Goal: Task Accomplishment & Management: Manage account settings

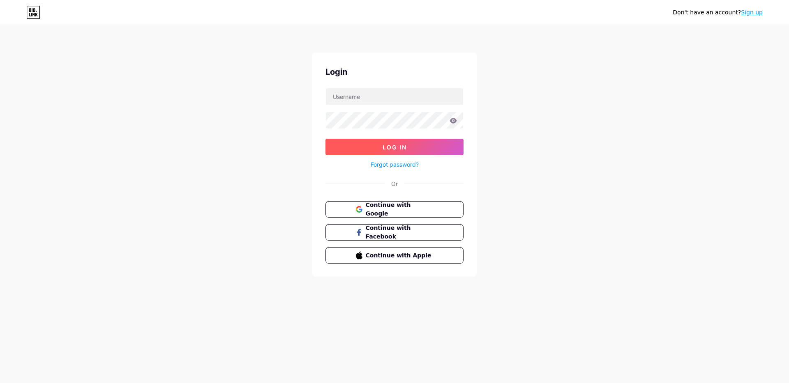
type input "[EMAIL_ADDRESS][DOMAIN_NAME]"
click at [394, 145] on span "Log In" at bounding box center [395, 147] width 24 height 7
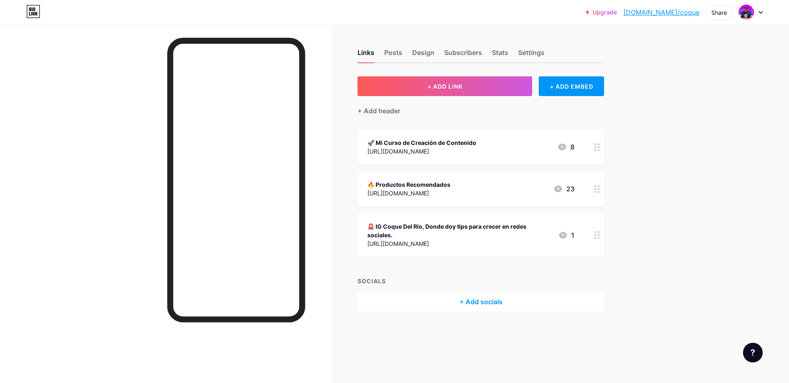
click at [595, 231] on icon at bounding box center [597, 235] width 6 height 8
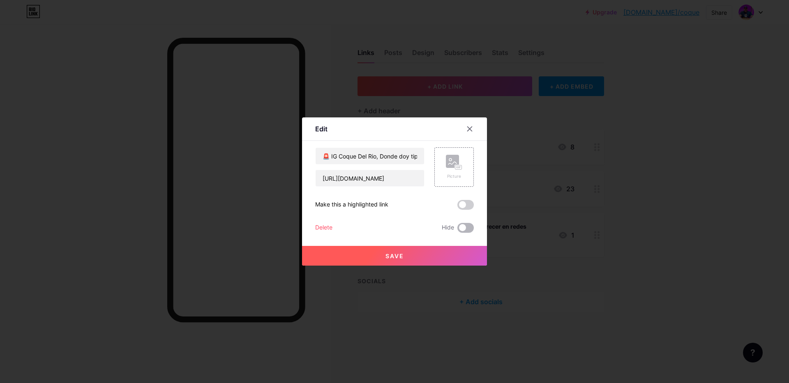
click at [468, 228] on span at bounding box center [465, 228] width 16 height 10
click at [457, 230] on input "checkbox" at bounding box center [457, 230] width 0 height 0
click at [397, 254] on span "Save" at bounding box center [394, 256] width 18 height 7
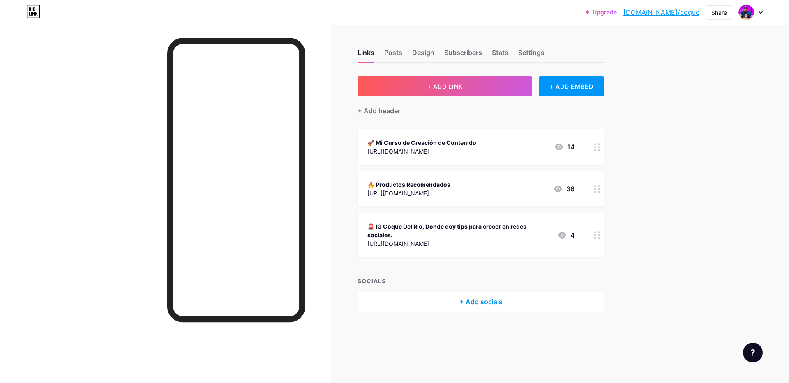
click at [594, 235] on circle at bounding box center [595, 235] width 2 height 2
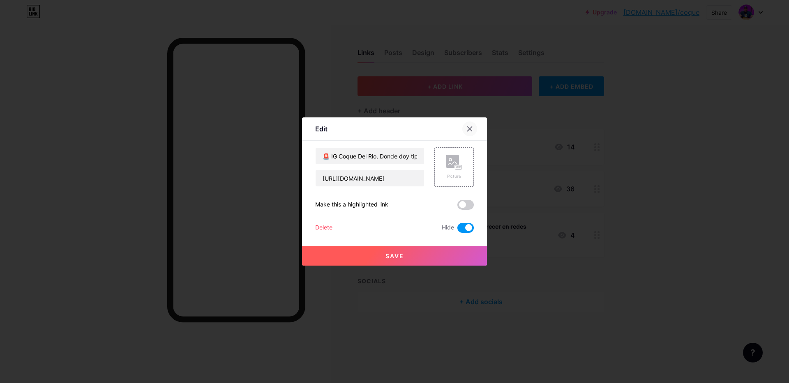
click at [472, 125] on div at bounding box center [469, 129] width 15 height 15
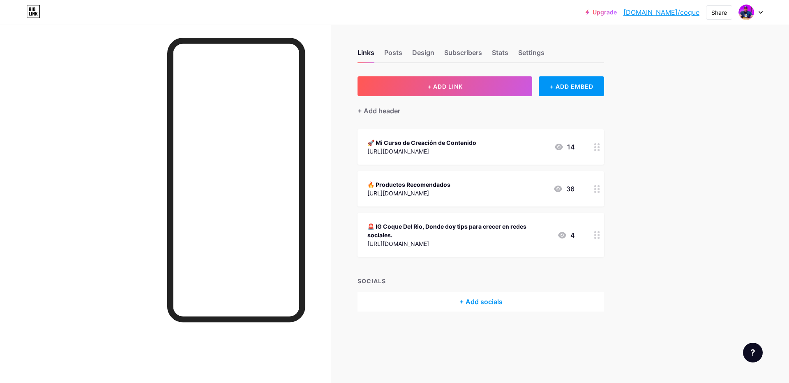
click at [596, 148] on icon at bounding box center [597, 147] width 6 height 8
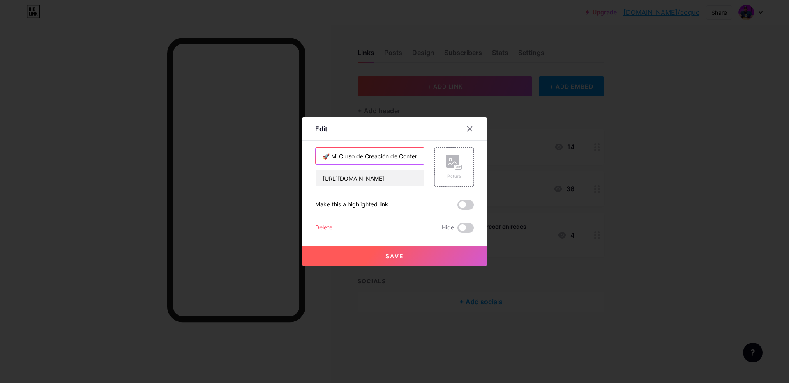
drag, startPoint x: 363, startPoint y: 153, endPoint x: 349, endPoint y: 161, distance: 16.4
click at [363, 153] on input "🚀 Mi Curso de Creación de Contenido" at bounding box center [370, 156] width 108 height 16
drag, startPoint x: 338, startPoint y: 155, endPoint x: 304, endPoint y: 151, distance: 34.4
click at [304, 151] on div "Edit Content YouTube Play YouTube video without leaving your page. ADD Vimeo Pl…" at bounding box center [394, 192] width 185 height 148
drag, startPoint x: 320, startPoint y: 153, endPoint x: 334, endPoint y: 156, distance: 14.3
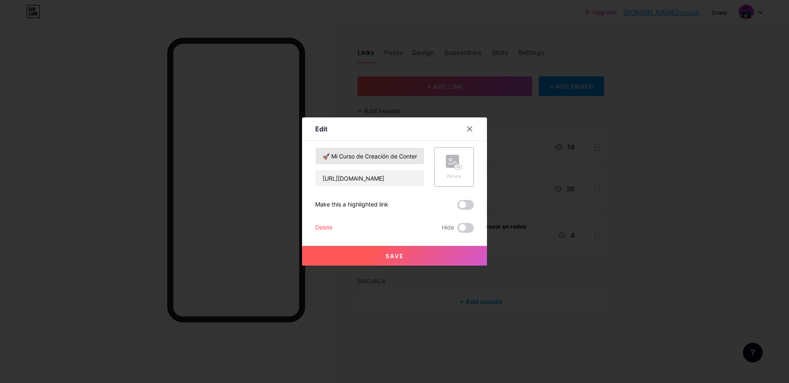
click at [330, 154] on div "Edit Content YouTube Play YouTube video without leaving your page. ADD Vimeo Pl…" at bounding box center [394, 192] width 185 height 148
drag, startPoint x: 346, startPoint y: 156, endPoint x: 342, endPoint y: 157, distance: 5.0
click at [346, 156] on input "🚀 Mi Curso de Creación de Contenido" at bounding box center [370, 156] width 108 height 16
drag, startPoint x: 339, startPoint y: 156, endPoint x: 354, endPoint y: 157, distance: 15.2
click at [354, 157] on input "🚀 Mi Curso de Creación de Contenido" at bounding box center [370, 156] width 108 height 16
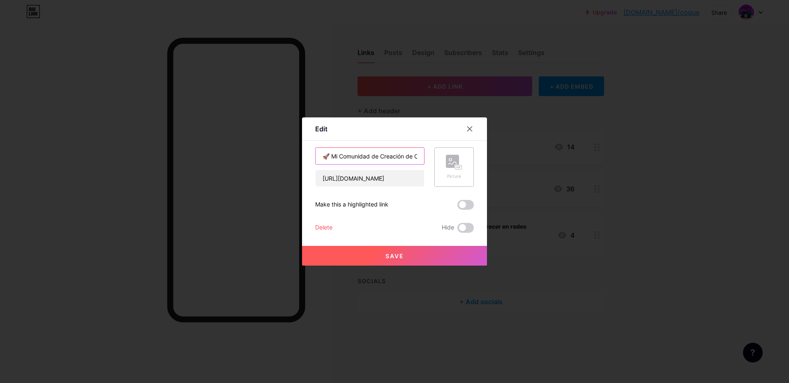
scroll to position [0, 25]
drag, startPoint x: 395, startPoint y: 154, endPoint x: 438, endPoint y: 156, distance: 42.4
click at [438, 156] on div "🚀 Mi Comunidad de Creación de Contenido [URL][DOMAIN_NAME] Picture" at bounding box center [394, 167] width 159 height 39
type input "🚀 Mi Comunidad de Creación de Contenido"
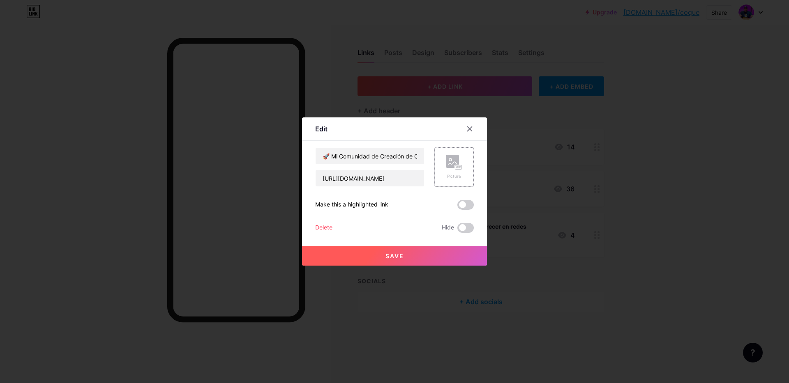
click at [460, 165] on rect at bounding box center [458, 167] width 7 height 5
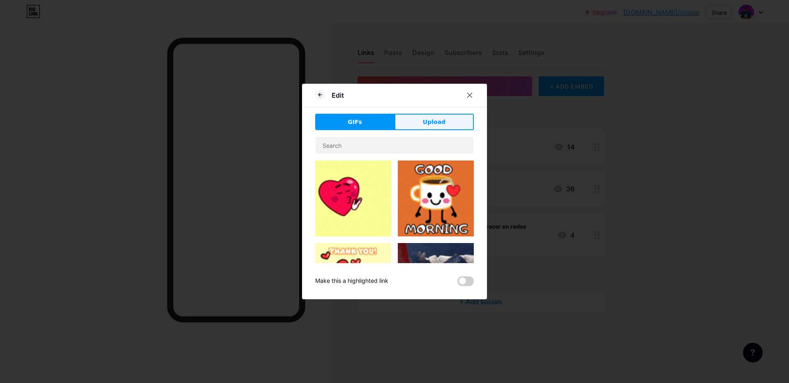
click at [423, 124] on button "Upload" at bounding box center [434, 122] width 79 height 16
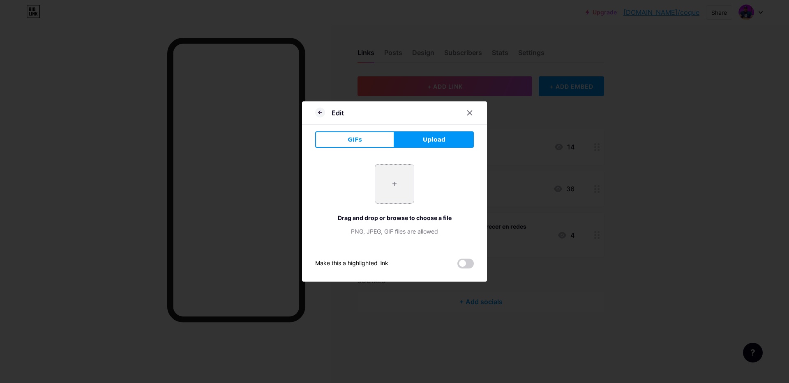
click at [399, 188] on input "file" at bounding box center [394, 184] width 39 height 39
type input "C:\fakepath\4° Cuadro.jpg"
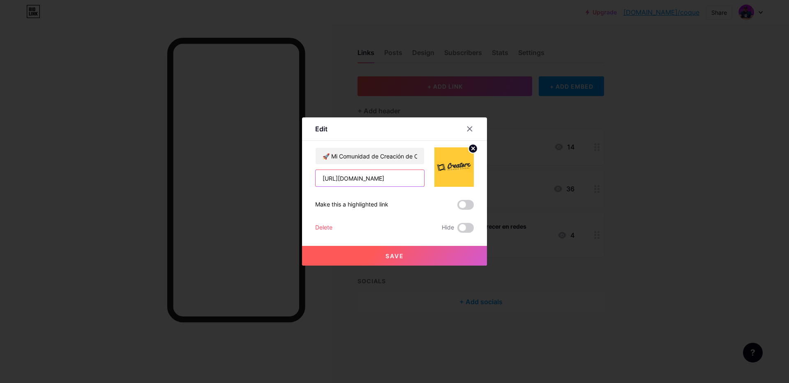
drag, startPoint x: 328, startPoint y: 175, endPoint x: 322, endPoint y: 178, distance: 6.9
click at [328, 175] on input "[URL][DOMAIN_NAME]" at bounding box center [370, 178] width 108 height 16
drag, startPoint x: 322, startPoint y: 178, endPoint x: 501, endPoint y: 181, distance: 179.2
click at [501, 181] on div "Edit Content YouTube Play YouTube video without leaving your page. ADD Vimeo Pl…" at bounding box center [394, 191] width 789 height 383
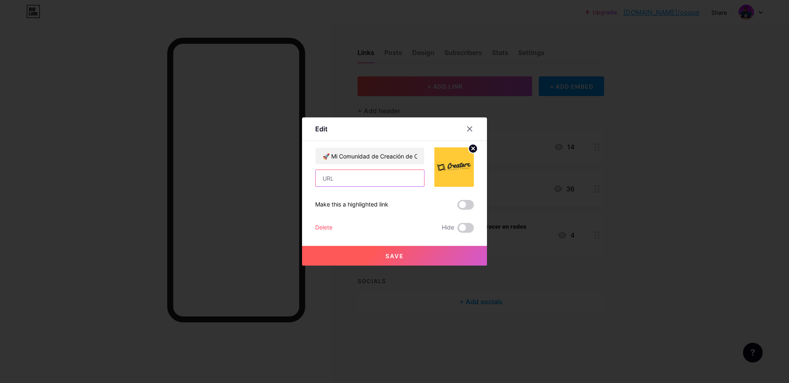
scroll to position [0, 0]
paste input "[URL][DOMAIN_NAME]"
type input "[URL][DOMAIN_NAME]"
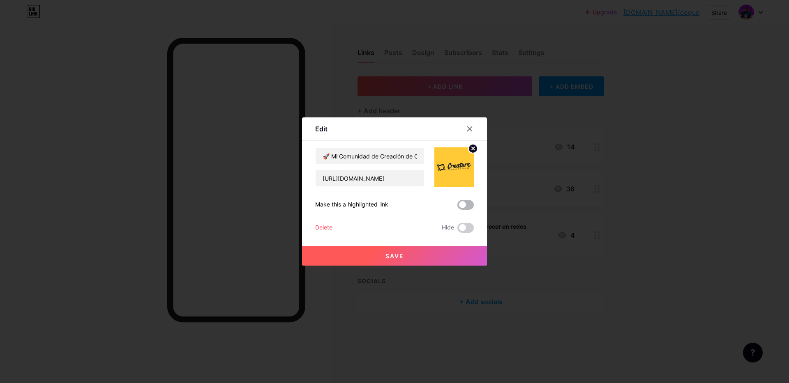
click at [466, 204] on span at bounding box center [465, 205] width 16 height 10
click at [457, 207] on input "checkbox" at bounding box center [457, 207] width 0 height 0
click at [393, 256] on span "Save" at bounding box center [394, 256] width 18 height 7
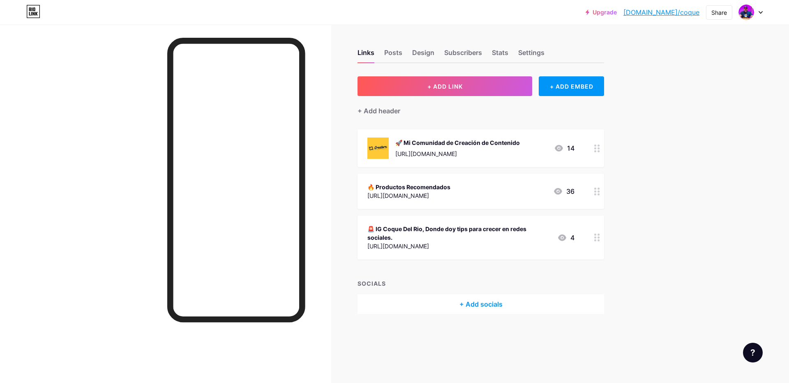
click at [597, 192] on icon at bounding box center [597, 192] width 6 height 8
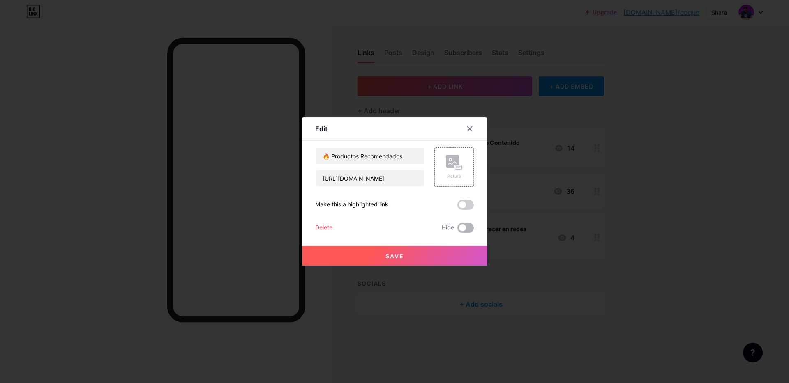
click at [472, 226] on span at bounding box center [465, 228] width 16 height 10
click at [457, 230] on input "checkbox" at bounding box center [457, 230] width 0 height 0
click at [428, 258] on button "Save" at bounding box center [394, 256] width 185 height 20
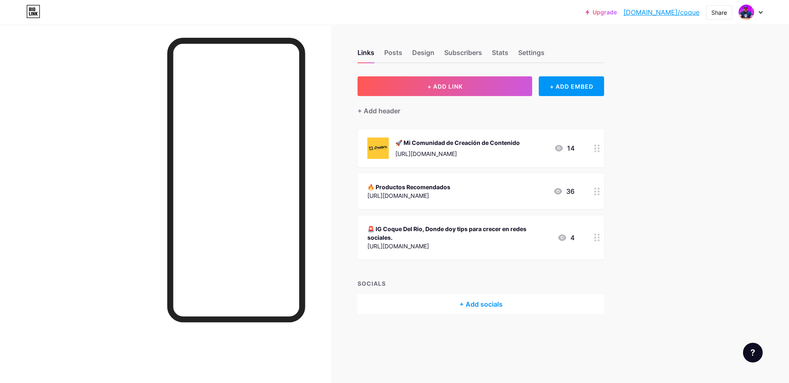
click at [478, 149] on div "🚀 Mi Comunidad de Creación de Contenido [URL][DOMAIN_NAME]" at bounding box center [457, 148] width 125 height 21
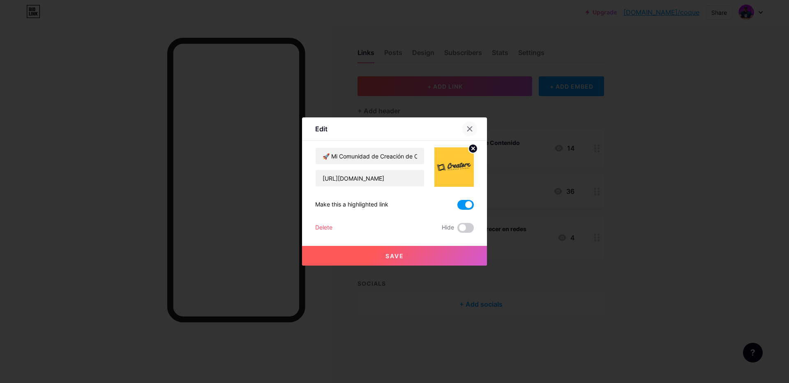
click at [468, 128] on icon at bounding box center [469, 129] width 7 height 7
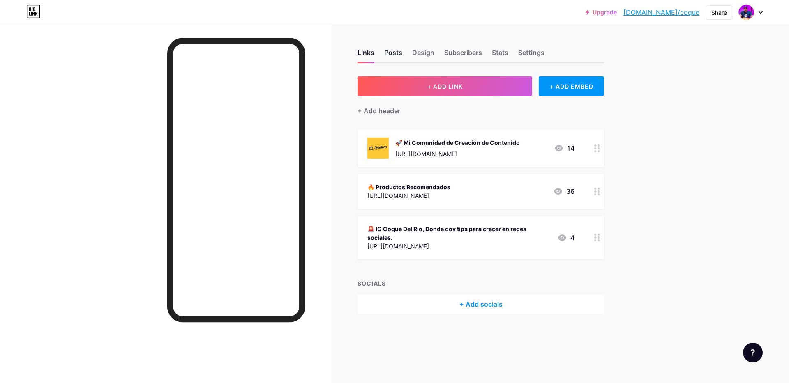
click at [393, 55] on div "Posts" at bounding box center [393, 55] width 18 height 15
click at [417, 54] on div "Design" at bounding box center [423, 55] width 22 height 15
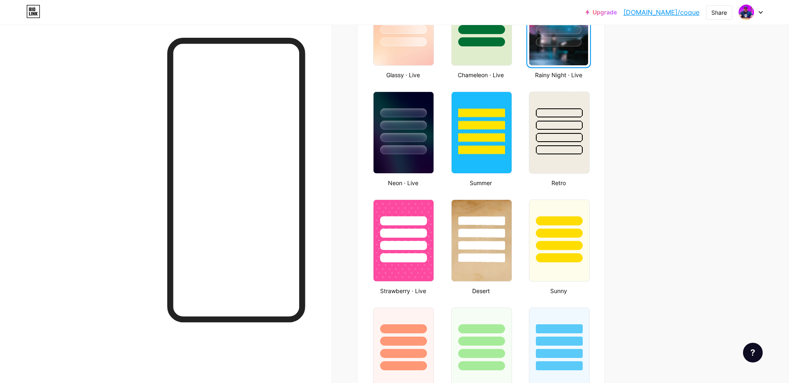
scroll to position [518, 0]
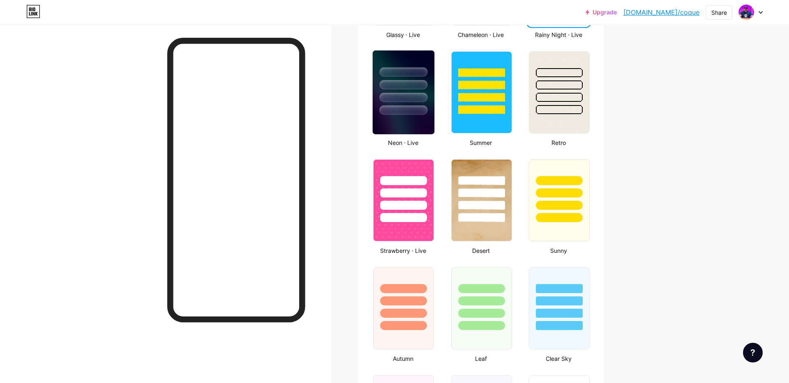
click at [383, 102] on div at bounding box center [404, 83] width 62 height 65
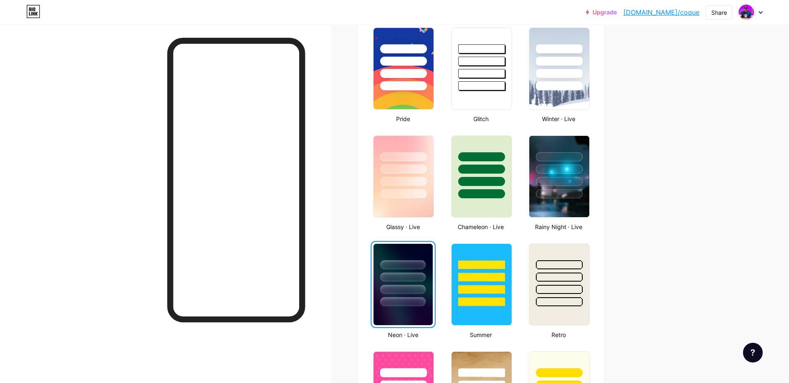
scroll to position [183, 0]
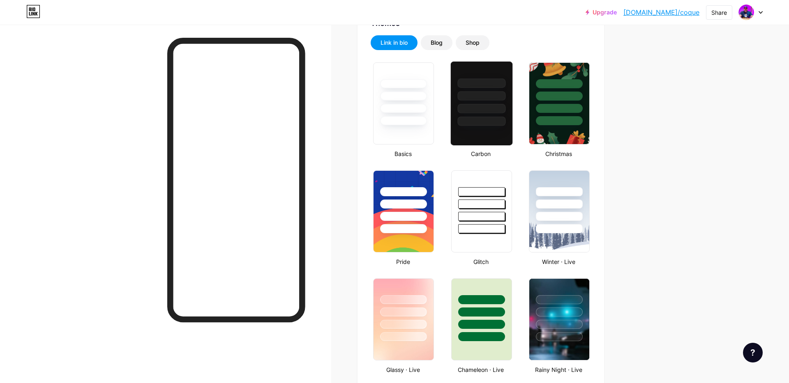
click at [471, 125] on div at bounding box center [481, 121] width 48 height 9
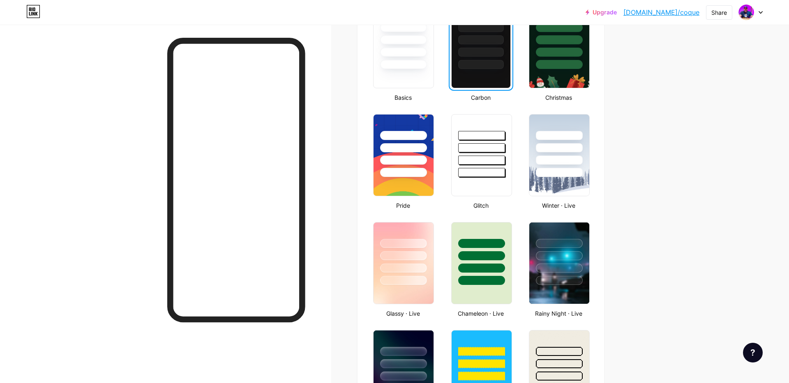
scroll to position [308, 0]
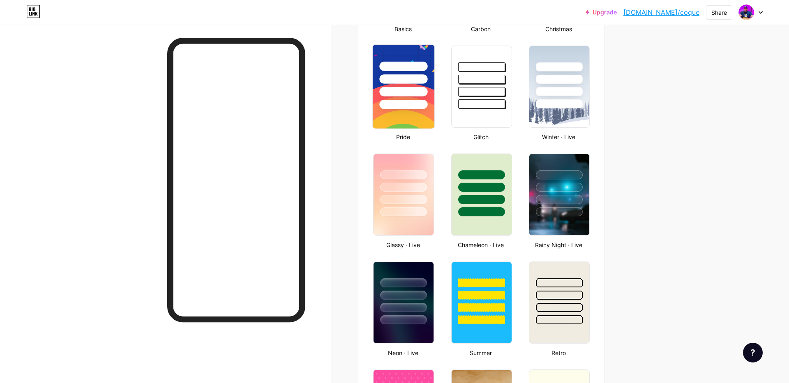
click at [434, 111] on img at bounding box center [404, 87] width 62 height 84
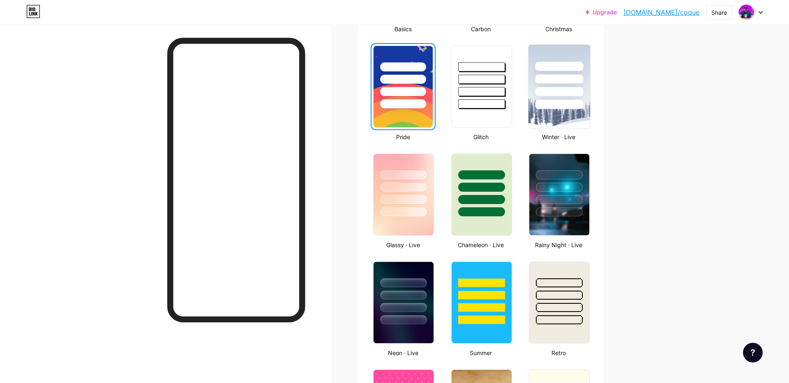
click at [559, 116] on img at bounding box center [560, 87] width 62 height 84
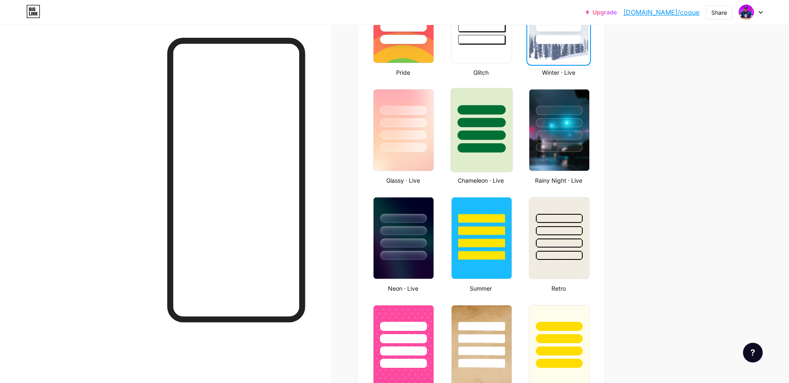
scroll to position [374, 0]
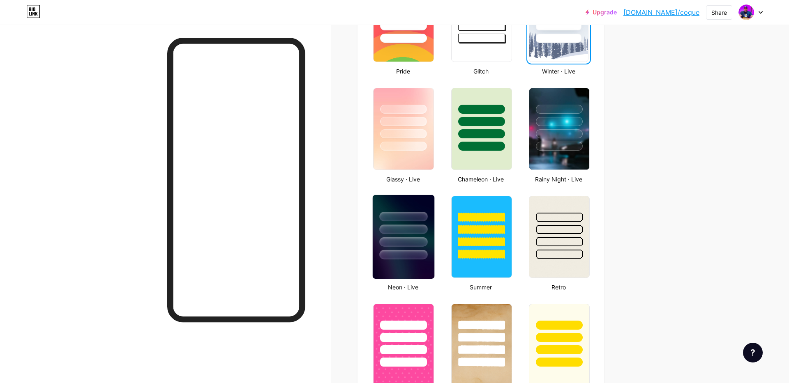
click at [392, 247] on div at bounding box center [404, 227] width 62 height 65
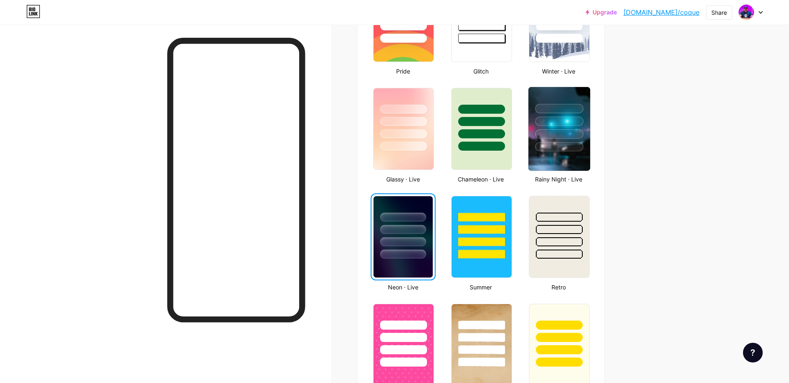
click at [557, 141] on div at bounding box center [560, 119] width 62 height 65
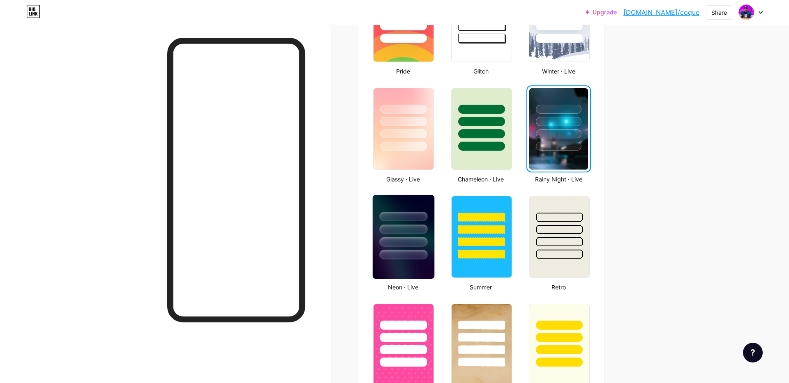
click at [395, 243] on div at bounding box center [404, 242] width 48 height 9
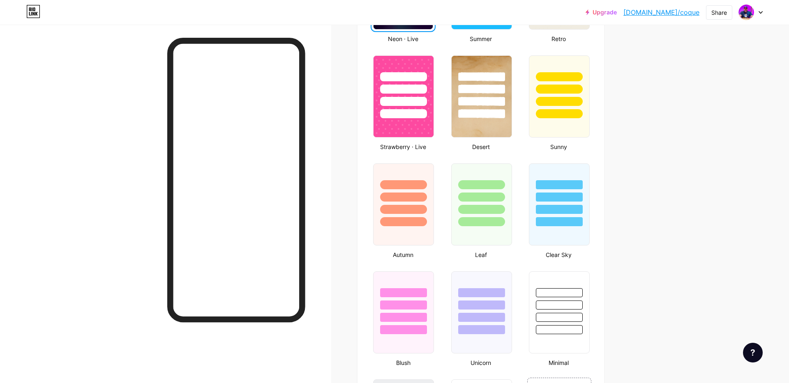
scroll to position [623, 0]
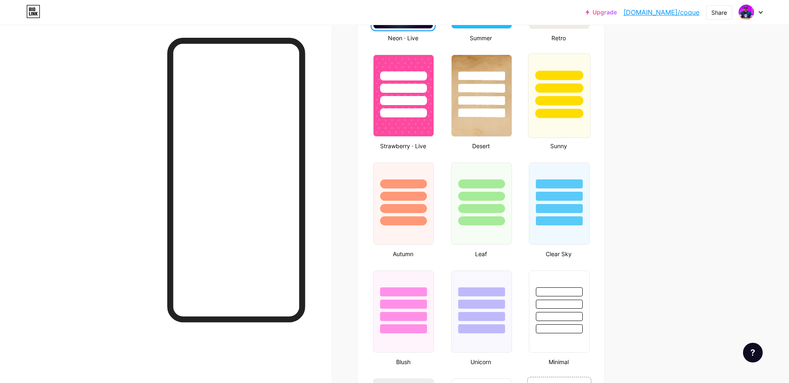
click at [535, 123] on div at bounding box center [559, 95] width 62 height 85
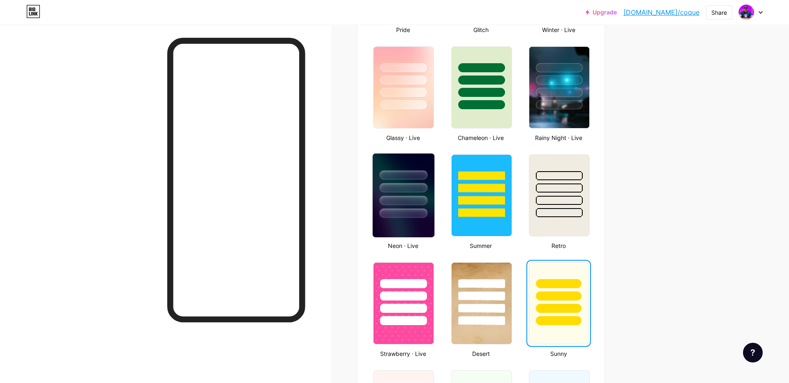
click at [400, 185] on div at bounding box center [404, 187] width 48 height 9
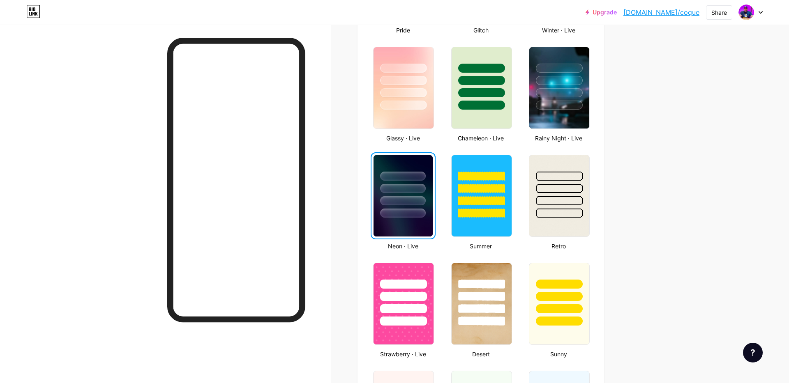
scroll to position [0, 0]
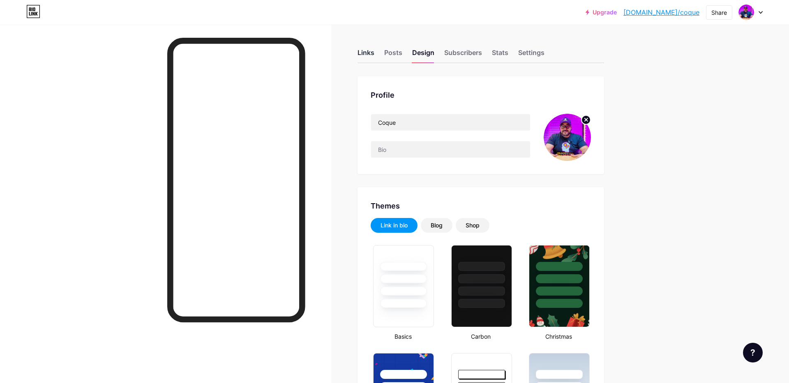
click at [362, 55] on div "Links" at bounding box center [366, 55] width 17 height 15
